Goal: Task Accomplishment & Management: Manage account settings

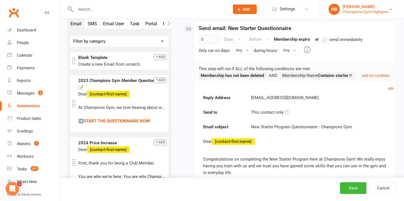
click at [365, 8] on div "[PERSON_NAME]" at bounding box center [365, 6] width 46 height 5
click at [384, 12] on div "Champions Gym Highgate" at bounding box center [365, 11] width 46 height 5
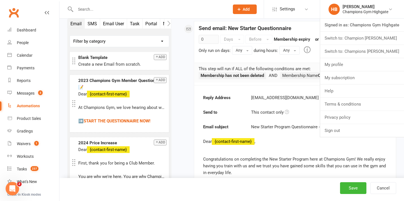
click at [376, 50] on link "Switch to: Champions [PERSON_NAME]" at bounding box center [362, 51] width 84 height 13
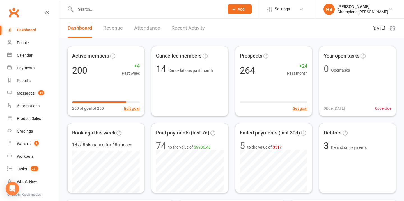
click at [90, 8] on input "text" at bounding box center [147, 9] width 147 height 8
paste input "Urpinder Grewal"
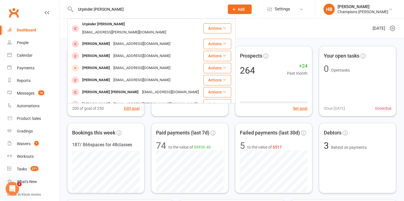
type input "Urpinder Grewal"
click at [91, 24] on div "Urpinder Grewal" at bounding box center [103, 24] width 46 height 8
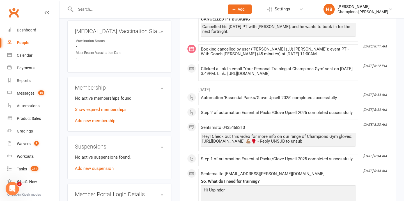
scroll to position [228, 0]
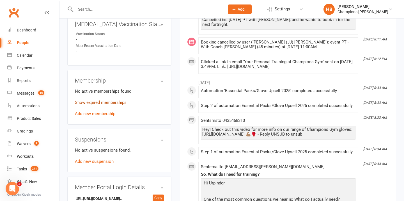
click at [119, 100] on link "Show expired memberships" at bounding box center [101, 102] width 52 height 5
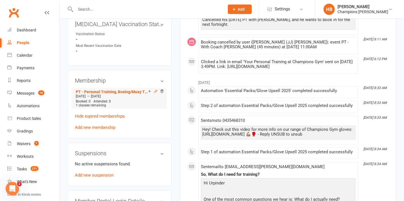
click at [154, 89] on icon at bounding box center [156, 91] width 4 height 4
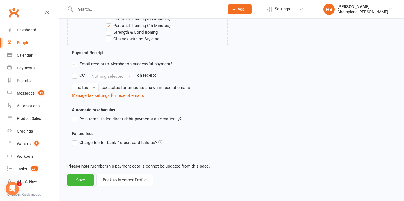
scroll to position [358, 0]
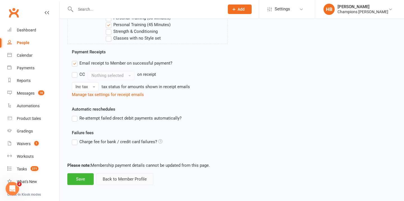
click at [115, 182] on button "Back to Member Profile" at bounding box center [124, 179] width 57 height 12
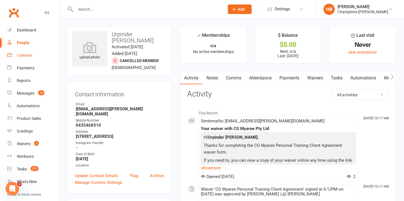
click at [31, 57] on div "Calendar" at bounding box center [25, 55] width 16 height 4
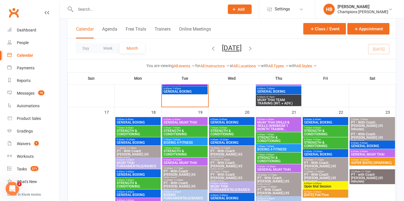
scroll to position [495, 0]
